Goal: Task Accomplishment & Management: Use online tool/utility

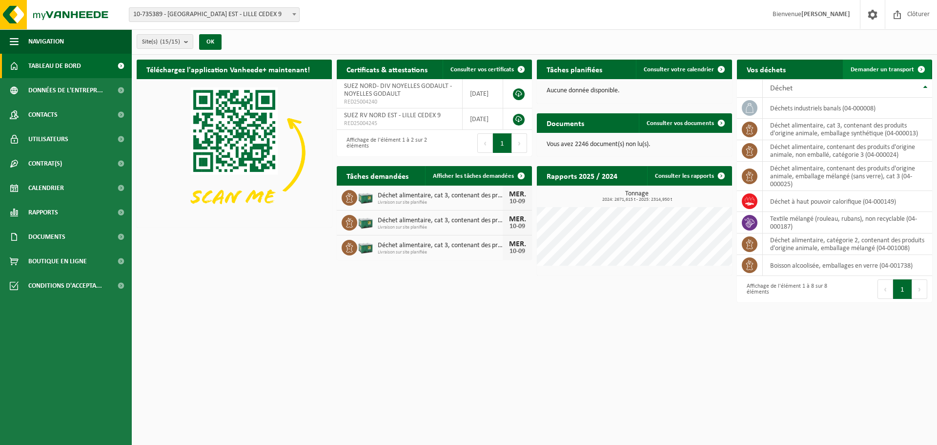
click at [881, 64] on link "Demander un transport" at bounding box center [887, 70] width 88 height 20
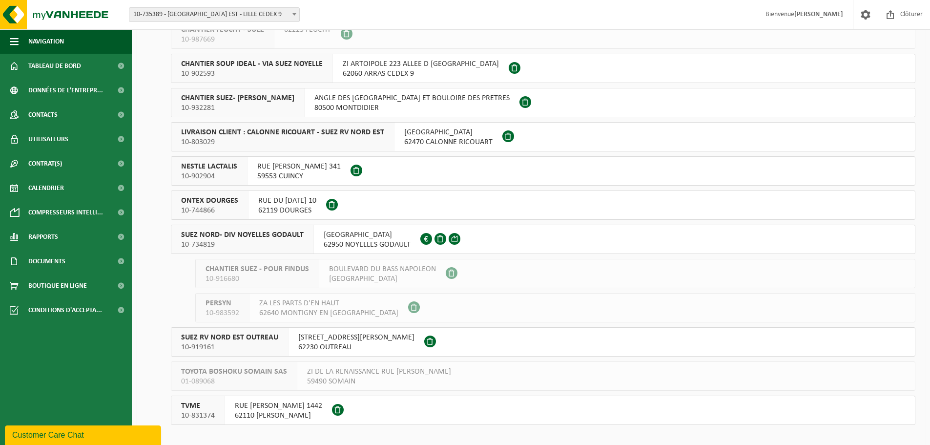
scroll to position [198, 0]
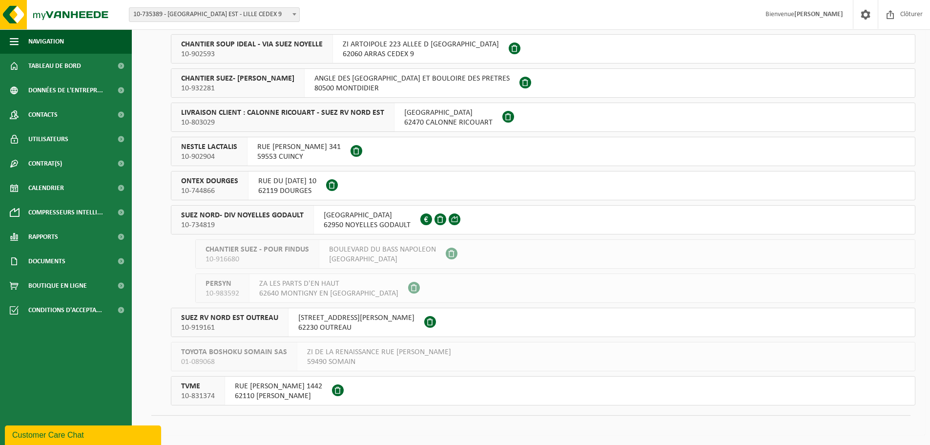
click at [261, 229] on span "10-734819" at bounding box center [242, 225] width 122 height 10
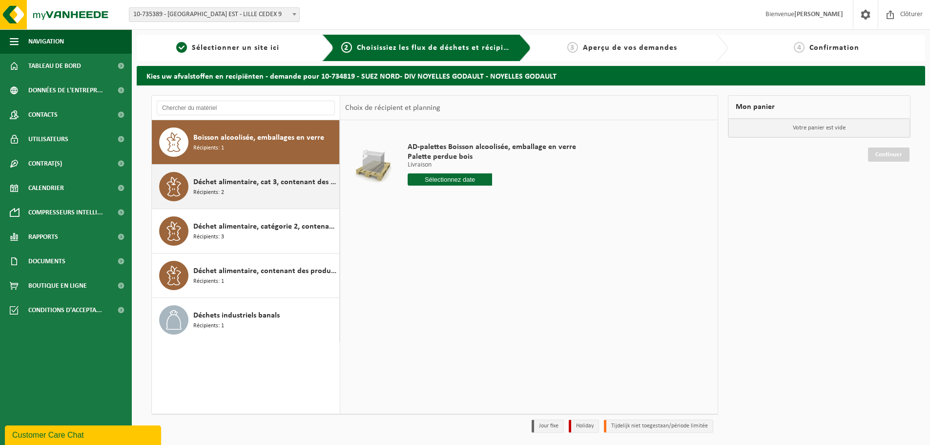
click at [251, 186] on span "Déchet alimentaire, cat 3, contenant des produits d'origine animale, emballage …" at bounding box center [264, 182] width 143 height 12
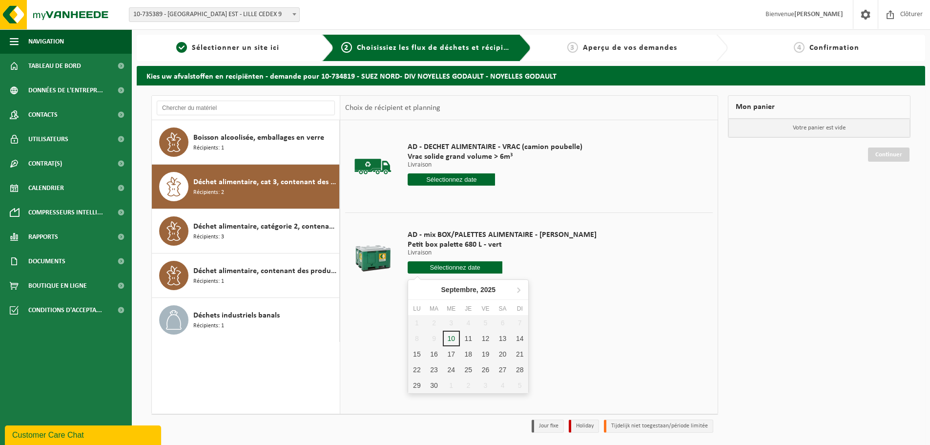
click at [449, 268] on input "text" at bounding box center [454, 267] width 95 height 12
click at [469, 340] on div "11" at bounding box center [468, 338] width 17 height 16
type input "à partir de 2025-09-11"
type input "2025-09-11"
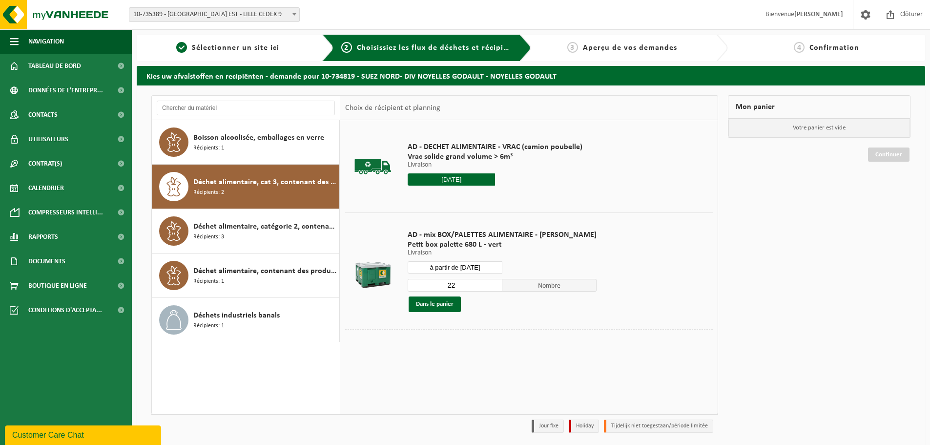
drag, startPoint x: 450, startPoint y: 285, endPoint x: 422, endPoint y: 285, distance: 28.3
click at [422, 285] on input "22" at bounding box center [454, 285] width 95 height 13
type input "1"
click at [443, 304] on button "Dans le panier" at bounding box center [434, 304] width 52 height 16
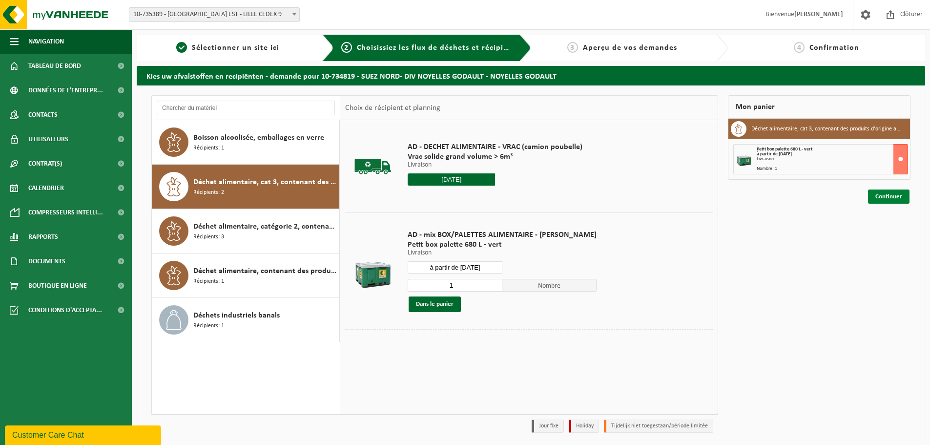
click at [897, 201] on link "Continuer" at bounding box center [888, 196] width 41 height 14
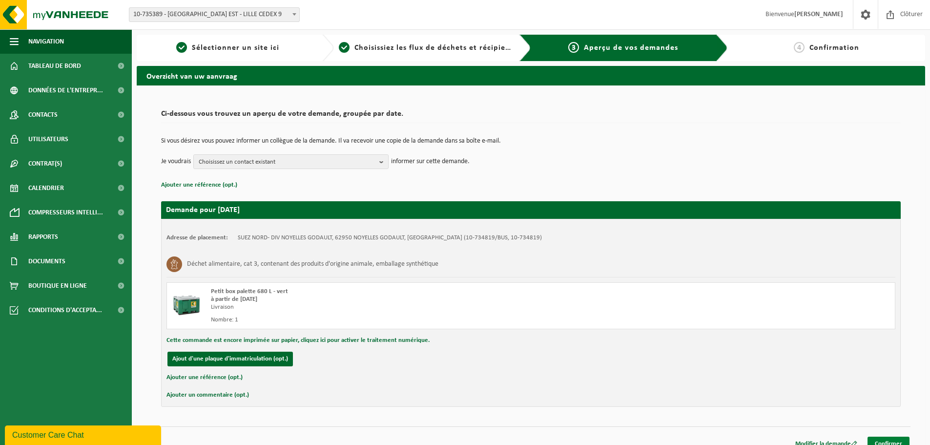
click at [897, 438] on link "Confirmer" at bounding box center [888, 443] width 42 height 14
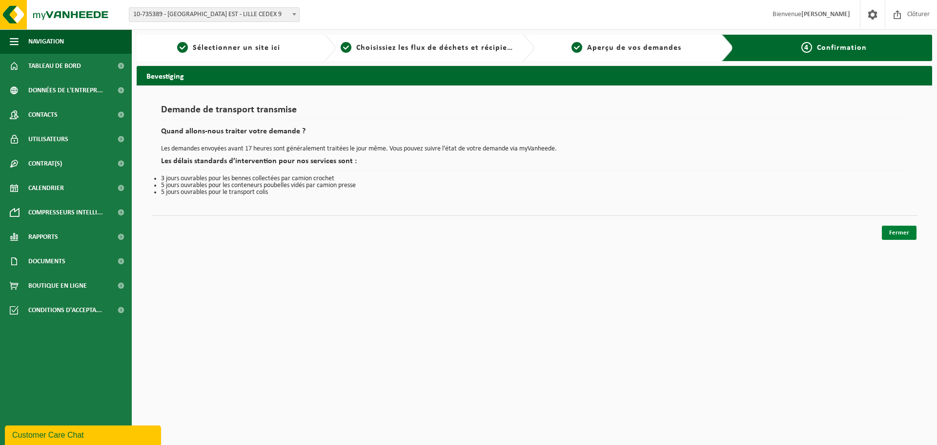
click at [894, 233] on link "Fermer" at bounding box center [899, 232] width 35 height 14
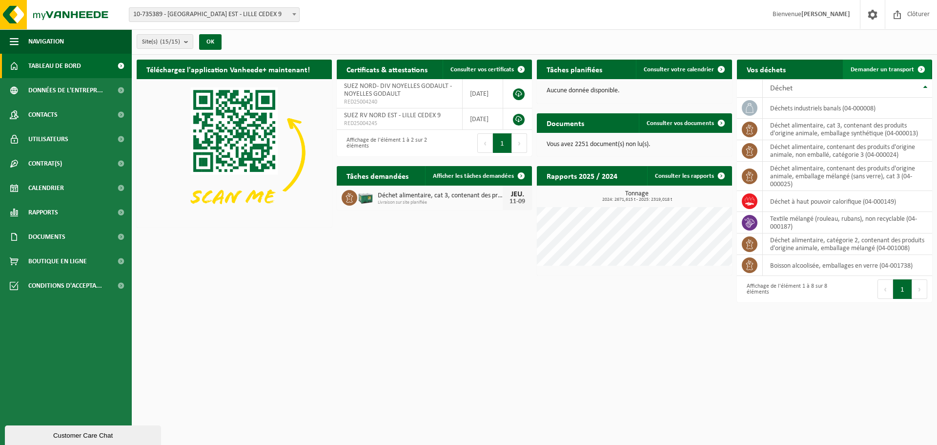
click at [866, 74] on link "Demander un transport" at bounding box center [887, 70] width 88 height 20
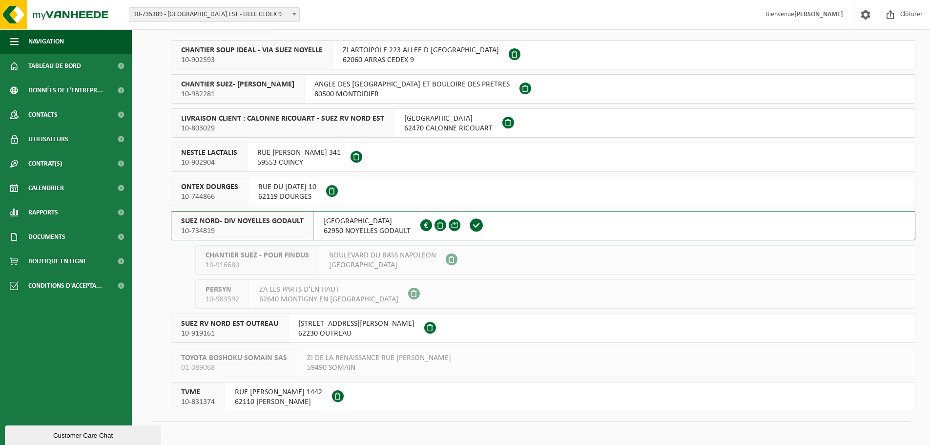
scroll to position [195, 0]
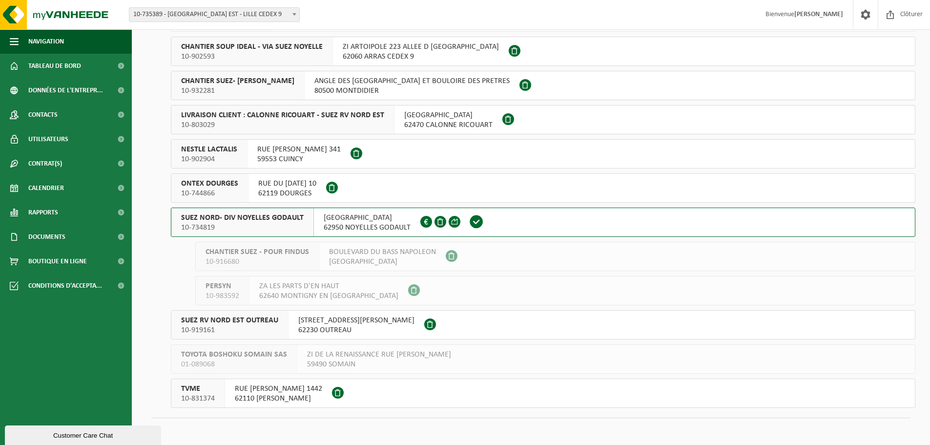
click at [255, 226] on span "10-734819" at bounding box center [242, 227] width 122 height 10
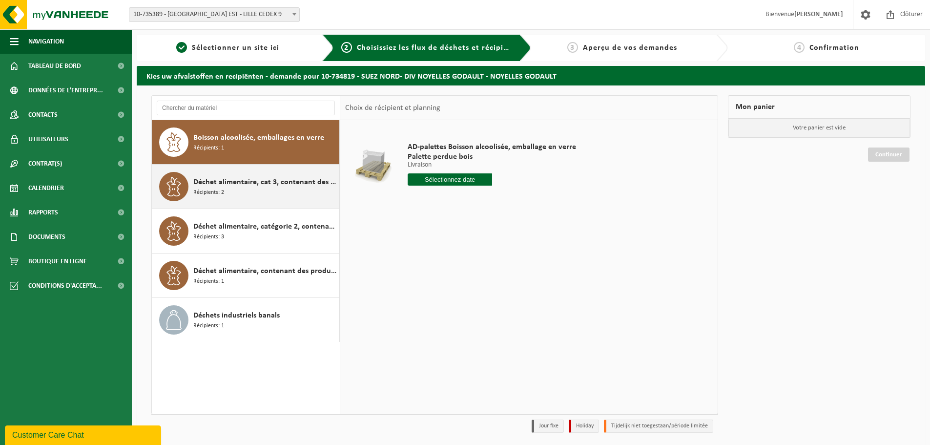
click at [258, 183] on span "Déchet alimentaire, cat 3, contenant des produits d'origine animale, emballage …" at bounding box center [264, 182] width 143 height 12
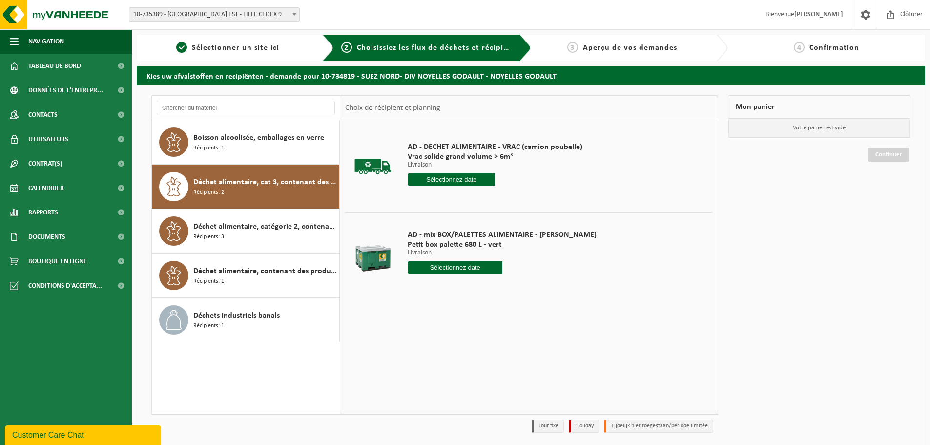
click at [432, 261] on div "AD - mix BOX/PALETTES ALIMENTAIRE - BILLY Petit box palette 680 L - vert Livrai…" at bounding box center [502, 254] width 199 height 68
click at [445, 267] on input "text" at bounding box center [454, 267] width 95 height 12
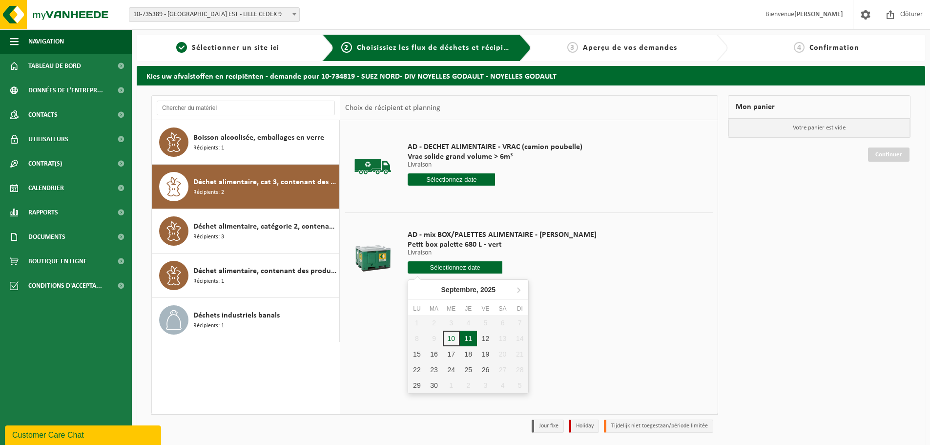
click at [470, 337] on div "11" at bounding box center [468, 338] width 17 height 16
type input "à partir de 2025-09-11"
type input "2025-09-11"
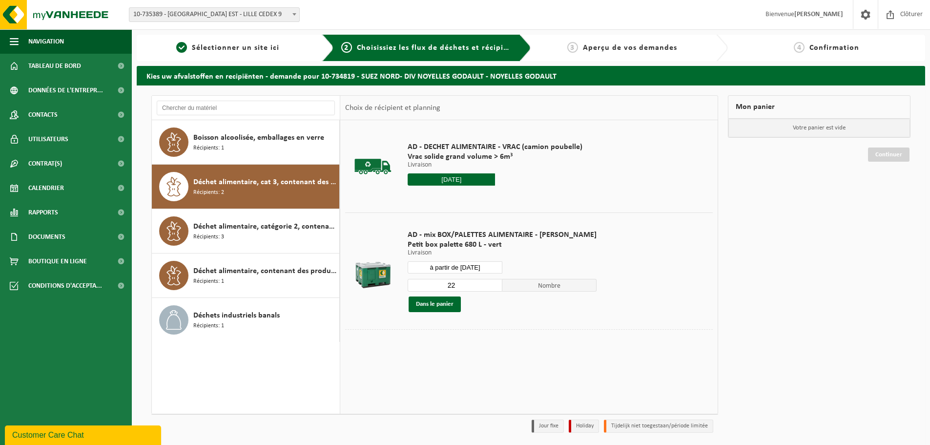
drag, startPoint x: 453, startPoint y: 288, endPoint x: 420, endPoint y: 288, distance: 32.7
click at [422, 288] on input "22" at bounding box center [454, 285] width 95 height 13
type input "1"
click at [432, 306] on button "Dans le panier" at bounding box center [434, 304] width 52 height 16
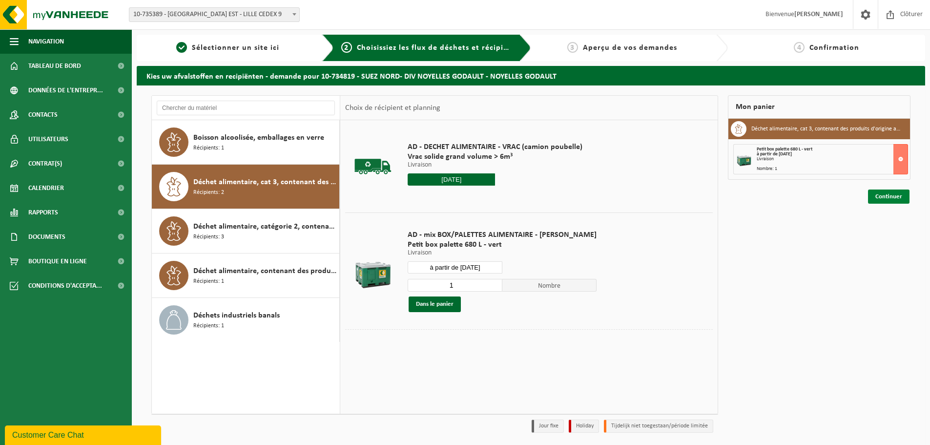
click at [886, 196] on link "Continuer" at bounding box center [888, 196] width 41 height 14
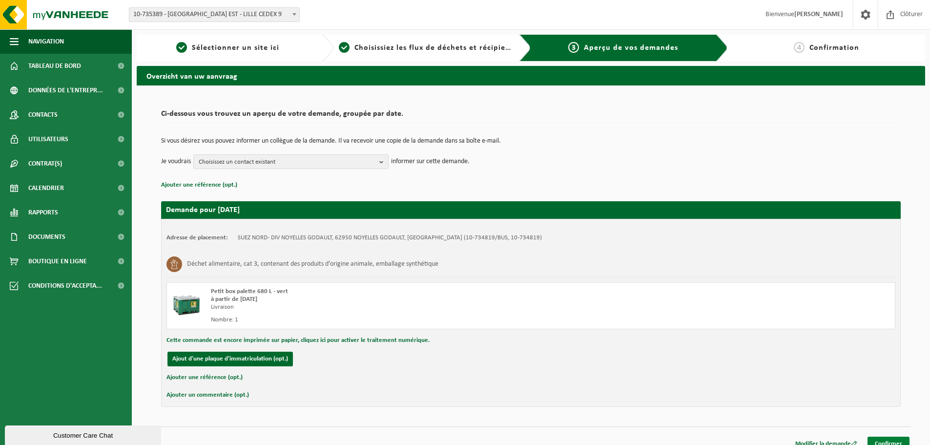
click at [890, 439] on link "Confirmer" at bounding box center [888, 443] width 42 height 14
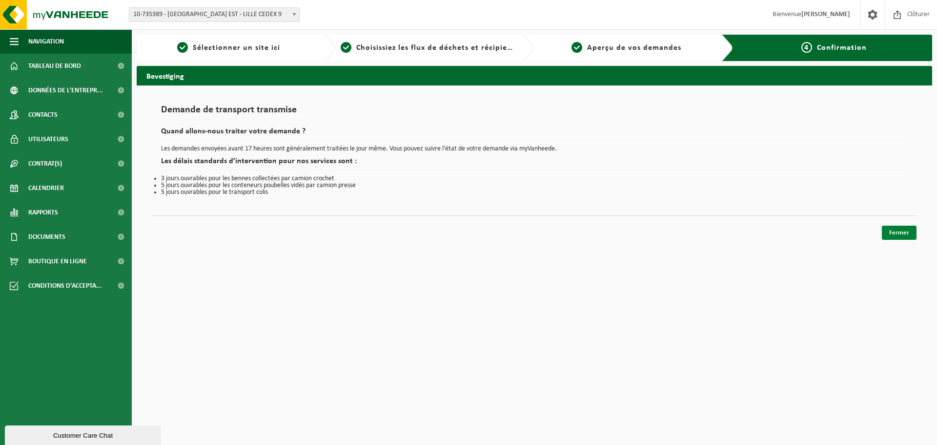
click at [910, 233] on link "Fermer" at bounding box center [899, 232] width 35 height 14
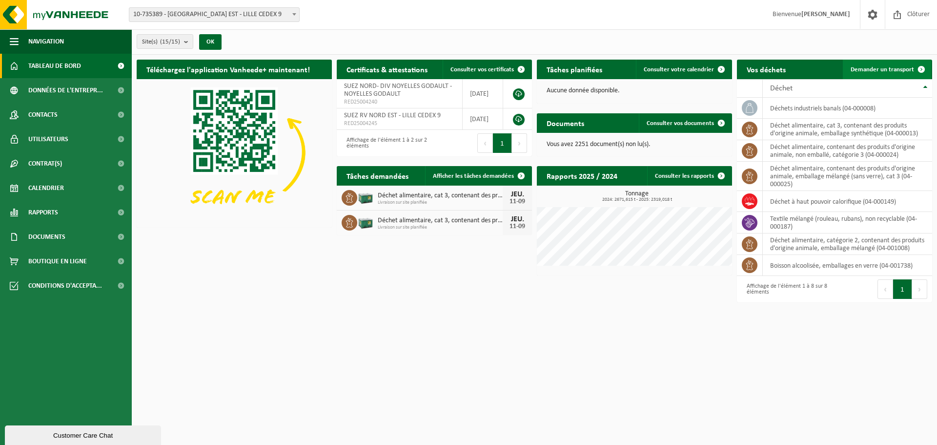
click at [874, 66] on span "Demander un transport" at bounding box center [881, 69] width 63 height 6
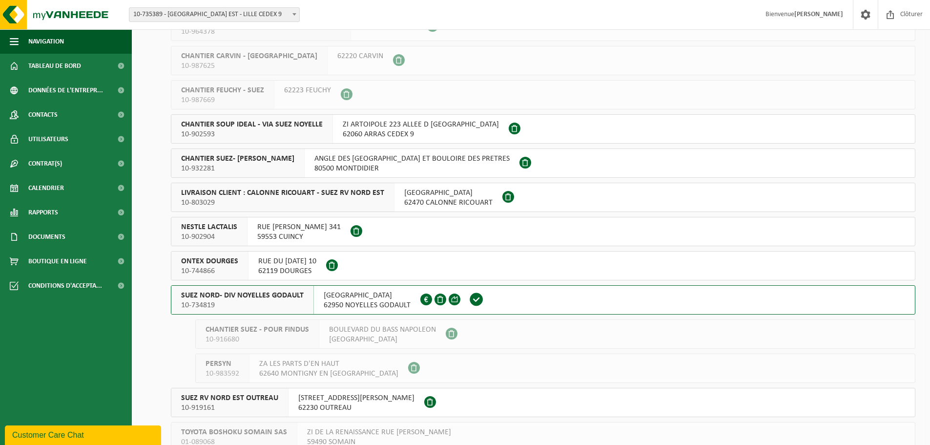
scroll to position [146, 0]
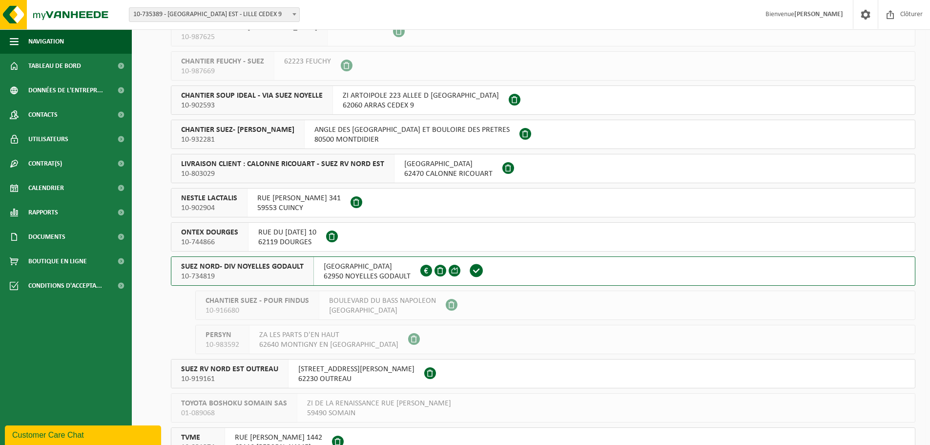
click at [262, 274] on span "10-734819" at bounding box center [242, 276] width 122 height 10
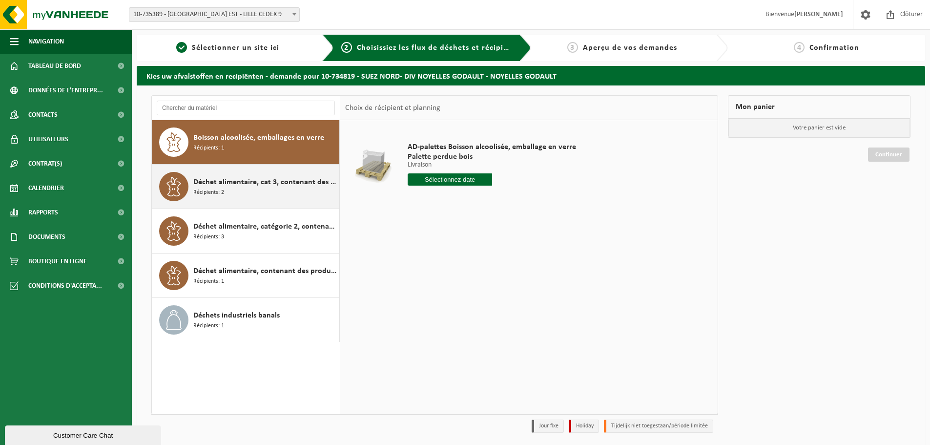
click at [229, 188] on div "Déchet alimentaire, cat 3, contenant des produits d'origine animale, emballage …" at bounding box center [264, 186] width 143 height 29
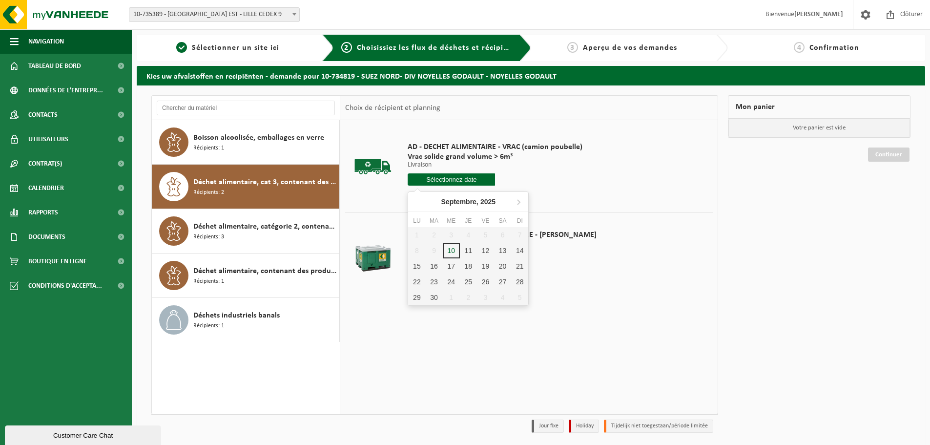
click at [458, 182] on input "text" at bounding box center [450, 179] width 87 height 12
click at [473, 248] on div "11" at bounding box center [468, 251] width 17 height 16
type input "à partir de 2025-09-11"
type input "2025-09-11"
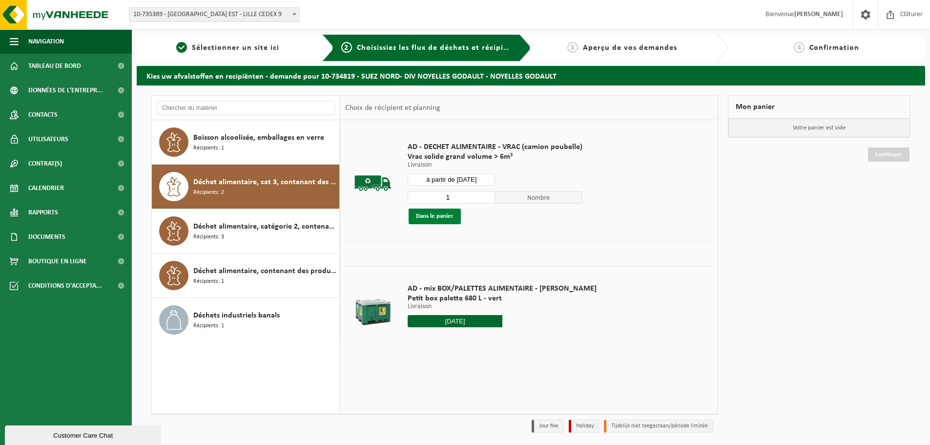
click at [436, 218] on button "Dans le panier" at bounding box center [434, 216] width 52 height 16
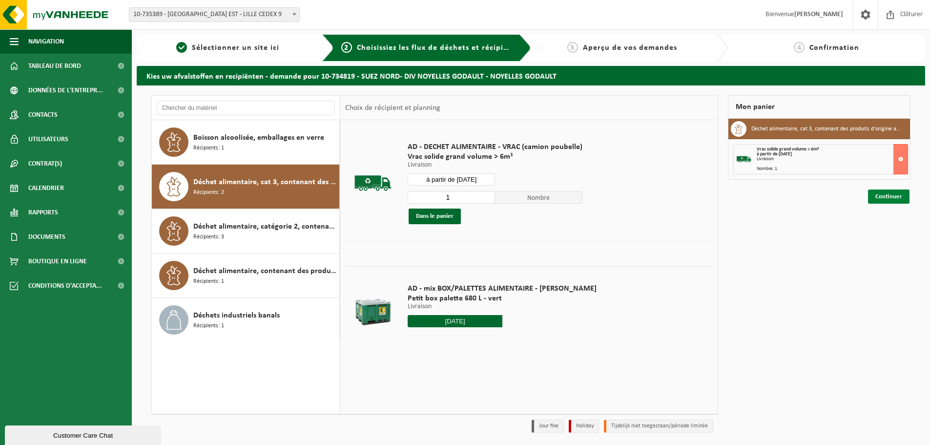
click at [880, 194] on link "Continuer" at bounding box center [888, 196] width 41 height 14
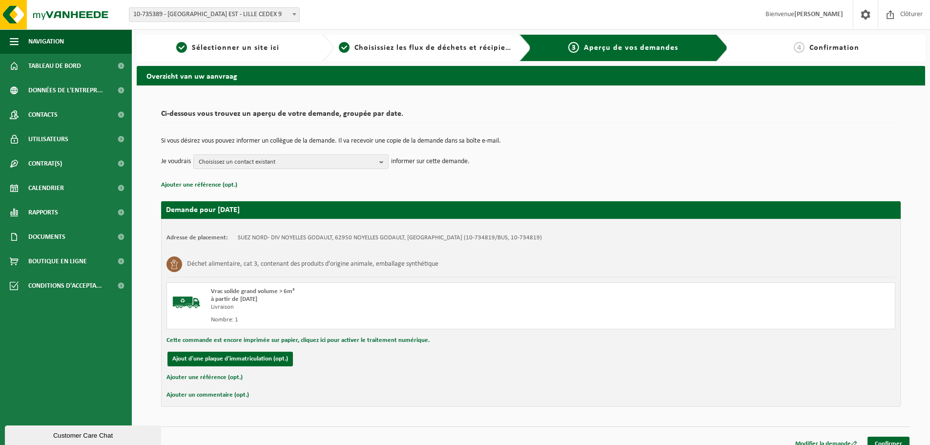
click at [886, 436] on div "Modifier la demande Confirmer" at bounding box center [530, 431] width 759 height 10
click at [887, 438] on link "Confirmer" at bounding box center [888, 443] width 42 height 14
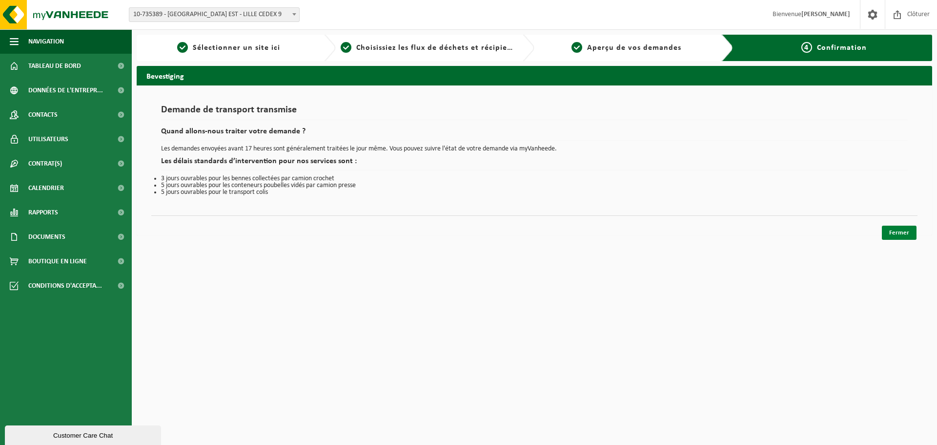
click at [885, 229] on link "Fermer" at bounding box center [899, 232] width 35 height 14
